Goal: Task Accomplishment & Management: Complete application form

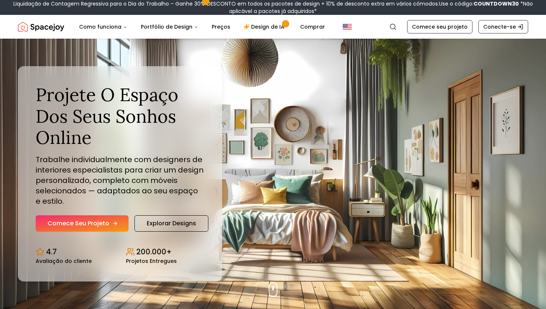
click at [97, 222] on font "Comece seu projeto" at bounding box center [79, 223] width 62 height 9
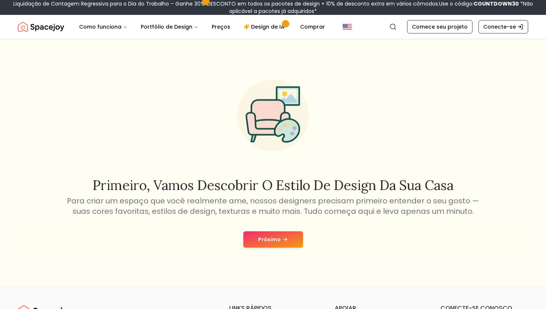
click at [290, 247] on button "Próximo" at bounding box center [273, 239] width 60 height 16
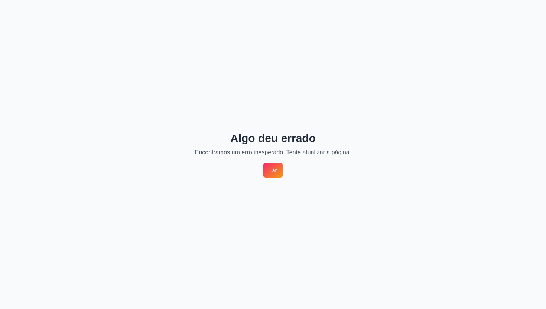
click at [271, 169] on font "Lar" at bounding box center [272, 170] width 7 height 6
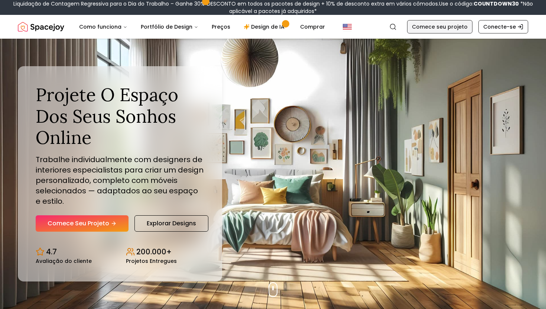
click at [425, 32] on link "Comece seu projeto" at bounding box center [439, 26] width 65 height 13
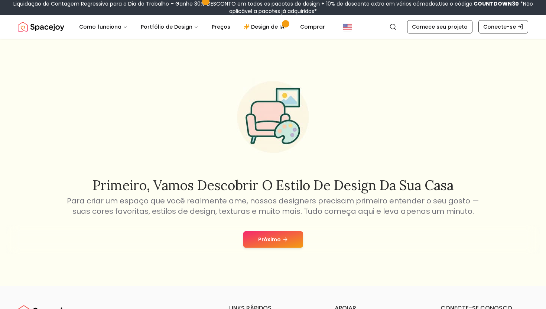
click at [278, 237] on font "Próximo" at bounding box center [269, 239] width 23 height 7
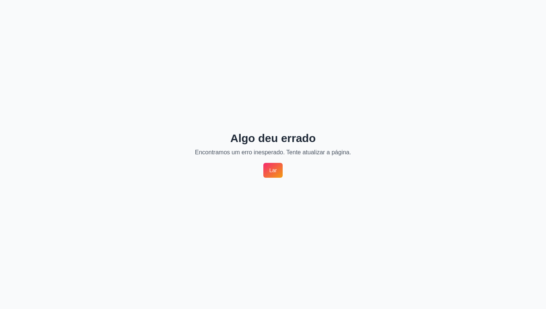
click at [278, 167] on link "Lar" at bounding box center [272, 170] width 19 height 15
